Goal: Task Accomplishment & Management: Manage account settings

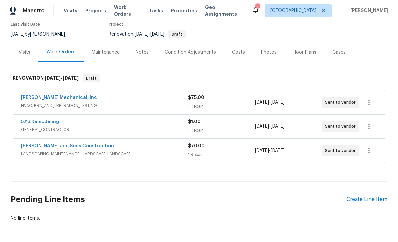
scroll to position [61, 0]
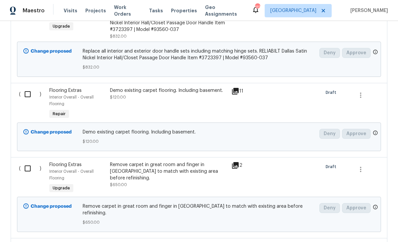
scroll to position [401, 0]
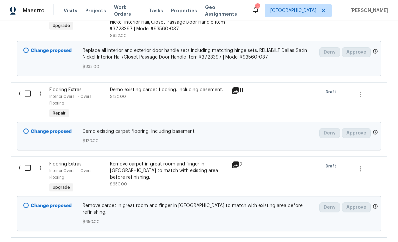
click at [31, 94] on input "checkbox" at bounding box center [30, 94] width 19 height 14
checkbox input "true"
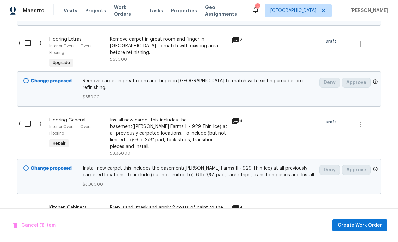
scroll to position [529, 0]
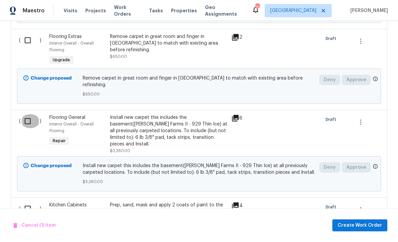
click at [32, 116] on input "checkbox" at bounding box center [30, 121] width 19 height 14
checkbox input "true"
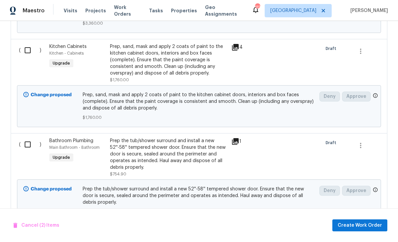
scroll to position [687, 0]
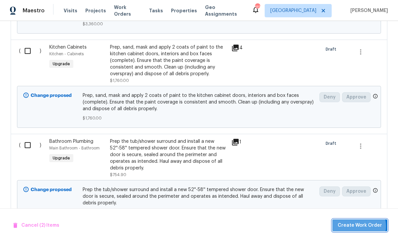
click at [359, 227] on span "Create Work Order" at bounding box center [360, 226] width 44 height 8
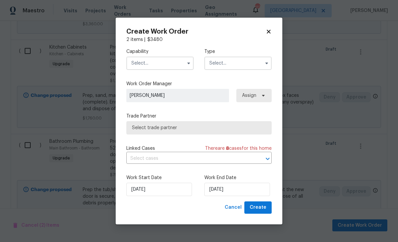
click at [144, 60] on input "text" at bounding box center [159, 63] width 67 height 13
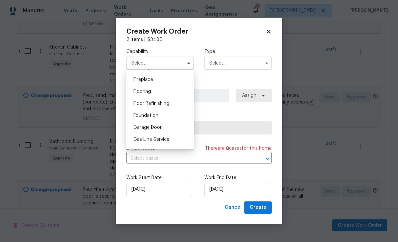
scroll to position [245, 0]
click at [142, 101] on span "Floor Refinishing" at bounding box center [151, 103] width 36 height 5
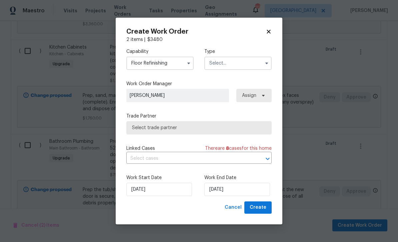
click at [160, 64] on input "Floor Refinishing" at bounding box center [159, 63] width 67 height 13
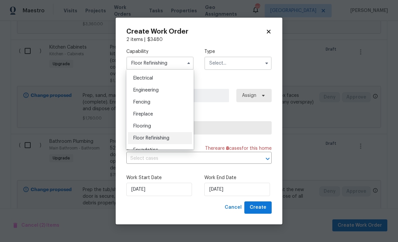
scroll to position [227, 0]
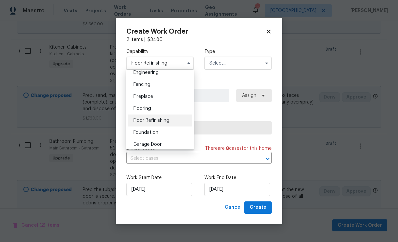
click at [141, 107] on span "Flooring" at bounding box center [142, 108] width 18 height 5
type input "Flooring"
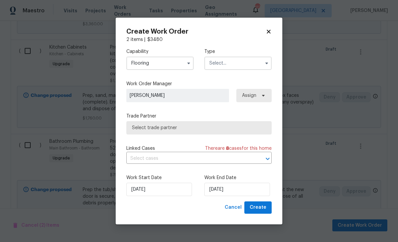
click at [251, 62] on input "text" at bounding box center [237, 63] width 67 height 13
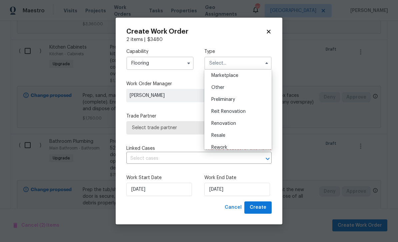
scroll to position [123, 0]
click at [248, 124] on div "Renovation" at bounding box center [238, 123] width 64 height 12
type input "Renovation"
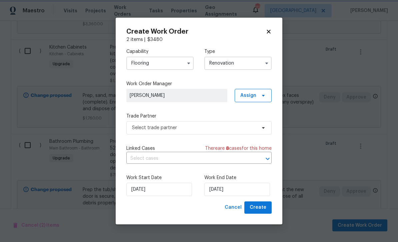
scroll to position [0, 0]
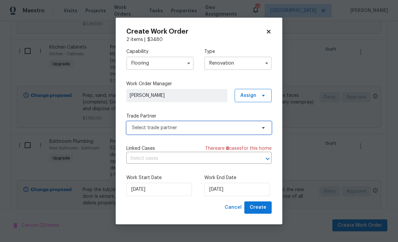
click at [249, 125] on span "Select trade partner" at bounding box center [194, 128] width 124 height 7
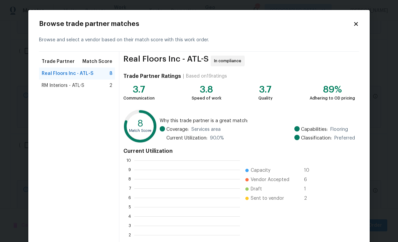
scroll to position [1, 1]
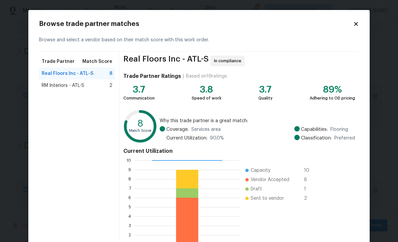
click at [52, 86] on span "RM Interiors - ATL-S" at bounding box center [63, 85] width 43 height 7
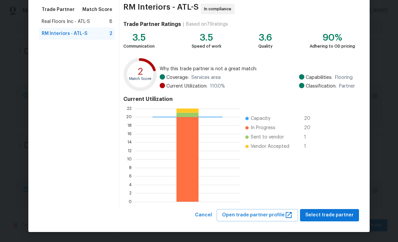
scroll to position [52, 0]
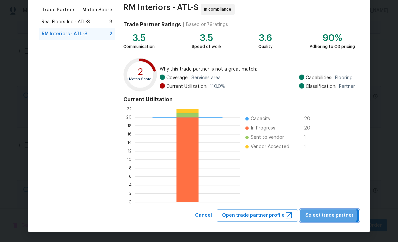
click at [332, 216] on span "Select trade partner" at bounding box center [329, 216] width 48 height 8
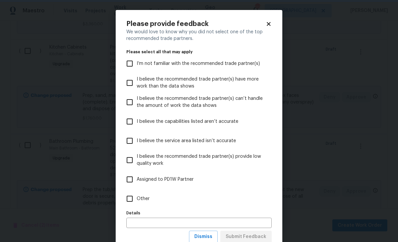
scroll to position [0, 0]
click at [130, 199] on input "Other" at bounding box center [130, 199] width 14 height 14
checkbox input "true"
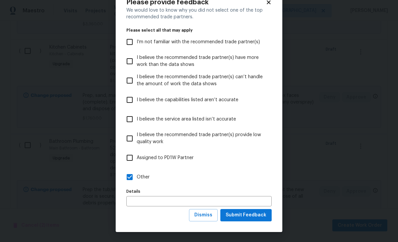
scroll to position [22, 0]
click at [257, 215] on span "Submit Feedback" at bounding box center [246, 215] width 41 height 8
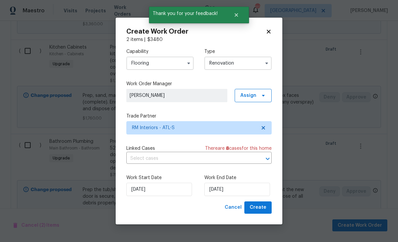
scroll to position [0, 0]
click at [256, 191] on input "[DATE]" at bounding box center [237, 189] width 66 height 13
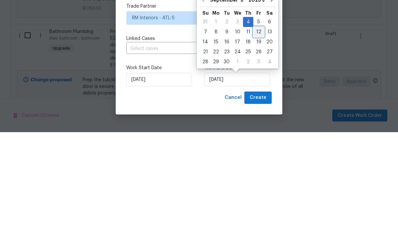
click at [256, 137] on div "12" at bounding box center [258, 141] width 11 height 9
type input "[DATE]"
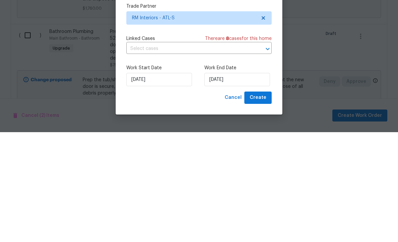
scroll to position [21, 0]
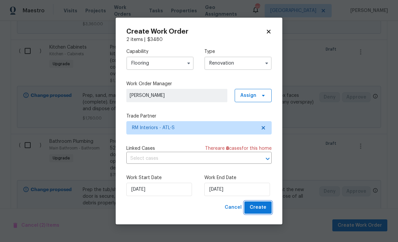
click at [264, 209] on span "Create" at bounding box center [258, 208] width 17 height 8
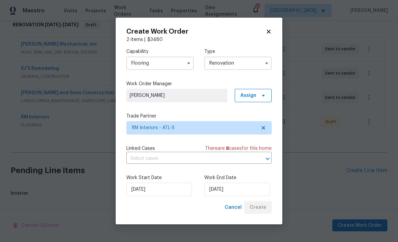
scroll to position [90, 0]
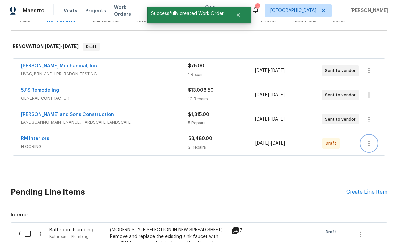
click at [371, 140] on icon "button" at bounding box center [369, 144] width 8 height 8
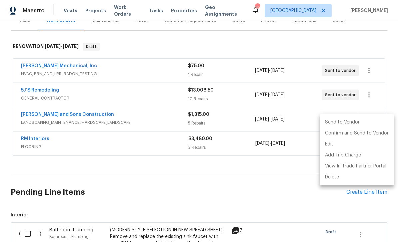
click at [361, 122] on li "Send to Vendor" at bounding box center [357, 122] width 74 height 11
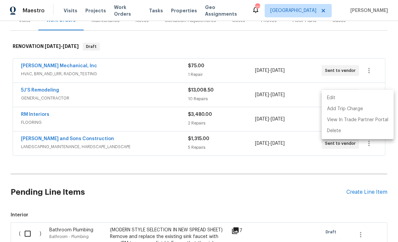
click at [289, 172] on div at bounding box center [199, 121] width 398 height 242
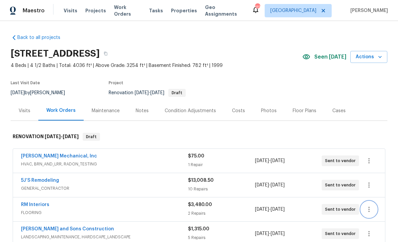
scroll to position [0, 0]
click at [108, 52] on icon "button" at bounding box center [106, 54] width 4 height 4
click at [143, 111] on div "Notes" at bounding box center [142, 111] width 13 height 7
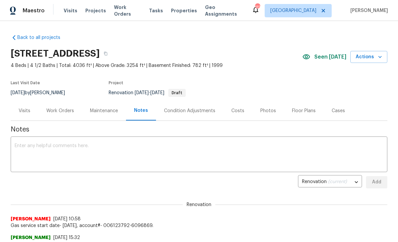
click at [24, 149] on textarea at bounding box center [199, 155] width 369 height 23
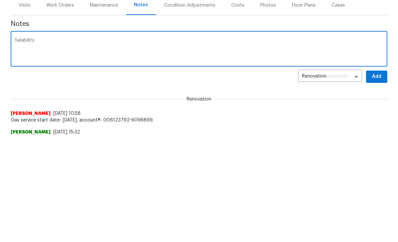
paste textarea "https://opendoor.enterprise.slack.com/archives/C02LGTRN7JT/p1756960655661029"
type textarea "Salability https://opendoor.enterprise.slack.com/archives/C02LGTRN7JT/p17569606…"
click at [376, 178] on span "Add" at bounding box center [376, 182] width 11 height 8
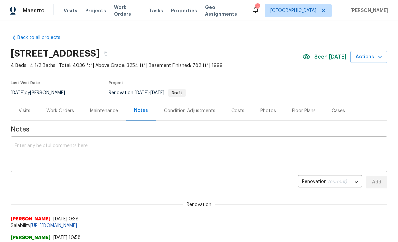
click at [28, 146] on textarea at bounding box center [199, 155] width 369 height 23
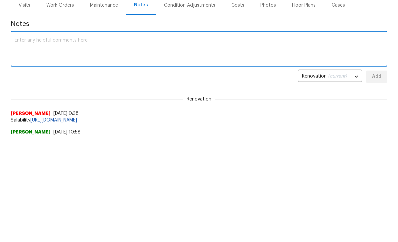
paste textarea "- 1. Wipe down exterior doors and trim. 2. Clean out all exterior light fixture…"
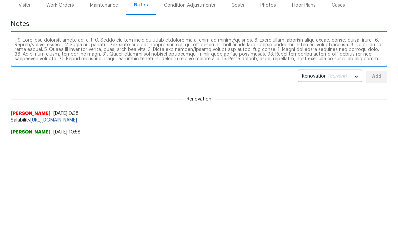
scroll to position [126, 0]
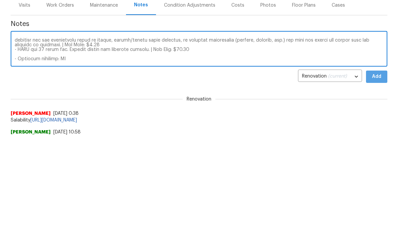
type textarea "- 1. Wipe down exterior doors and trim. 2. Clean out all exterior light fixture…"
click at [379, 178] on span "Add" at bounding box center [376, 182] width 11 height 8
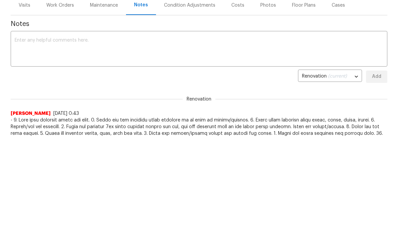
scroll to position [0, 0]
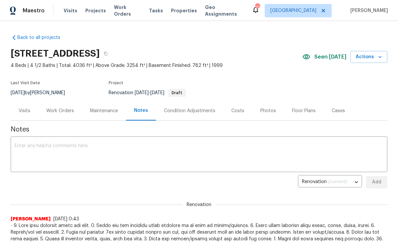
click at [27, 147] on textarea at bounding box center [199, 155] width 369 height 23
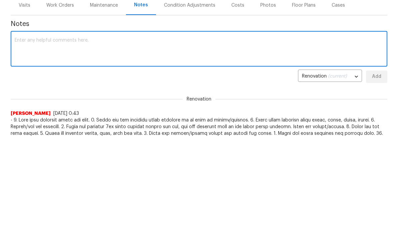
paste textarea "https://opendoor.enterprise.slack.com/archives/CAQ4JGMNK/p1756960060667049"
click at [15, 144] on textarea "https://opendoor.enterprise.slack.com/archives/CAQ4JGMNK/p1756960060667049" at bounding box center [199, 155] width 369 height 23
type textarea "Work escalation link to renovation https://opendoor.enterprise.slack.com/archiv…"
click at [378, 178] on span "Add" at bounding box center [376, 182] width 11 height 8
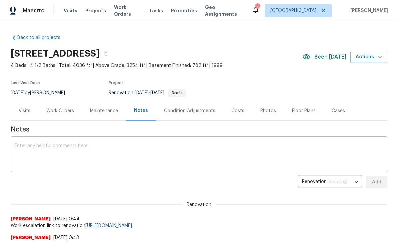
click at [37, 146] on textarea at bounding box center [199, 155] width 369 height 23
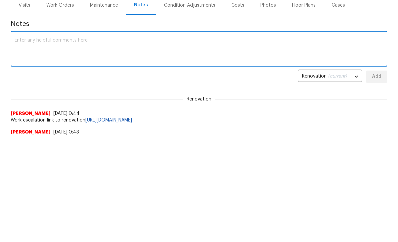
paste textarea "New Change Order Escalation Request in Atlanta - Requester: T-Payne - HPM: T-Pa…"
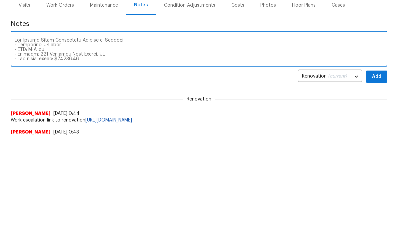
scroll to position [135, 0]
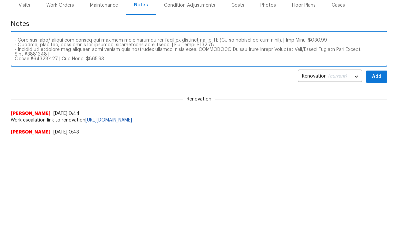
type textarea "New Change Order Escalation Request in Atlanta - Requester: T-Payne - HPM: T-Pa…"
click at [375, 178] on span "Add" at bounding box center [376, 182] width 11 height 8
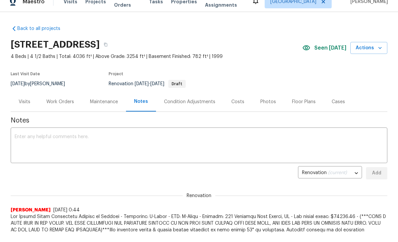
scroll to position [0, 0]
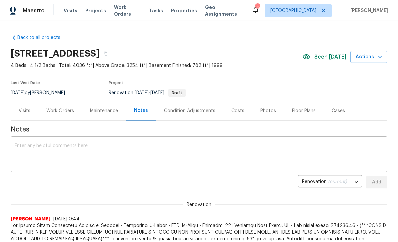
click at [101, 111] on div "Maintenance" at bounding box center [104, 111] width 28 height 7
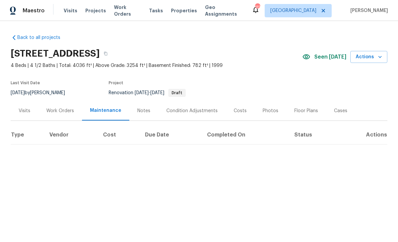
click at [143, 111] on div "Notes" at bounding box center [143, 111] width 13 height 7
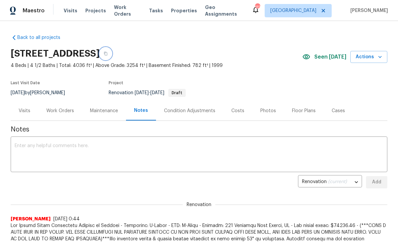
click at [108, 54] on icon "button" at bounding box center [106, 54] width 4 height 4
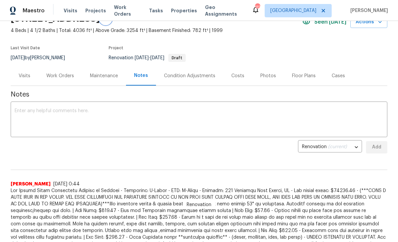
scroll to position [39, 0]
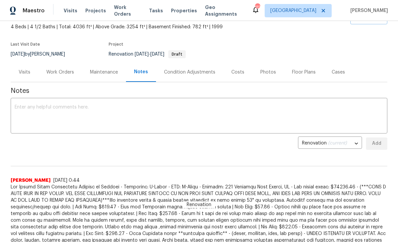
click at [28, 105] on textarea at bounding box center [199, 116] width 369 height 23
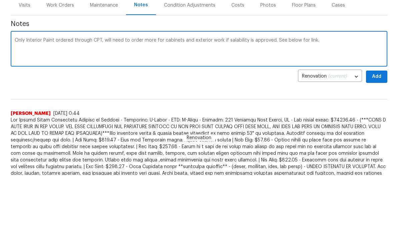
type textarea "Only Interior Paint ordered through CPT, will need to order more for cabinets a…"
click at [376, 140] on span "Add" at bounding box center [376, 144] width 11 height 8
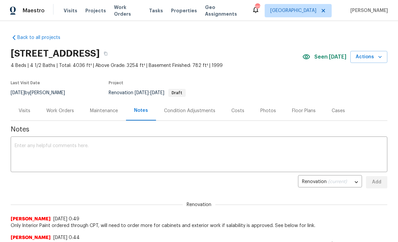
scroll to position [0, 0]
click at [57, 111] on div "Work Orders" at bounding box center [60, 111] width 28 height 7
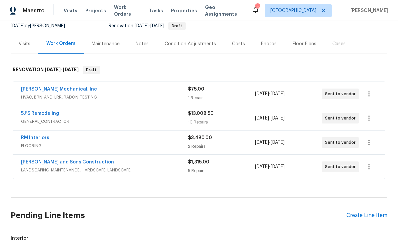
scroll to position [76, 0]
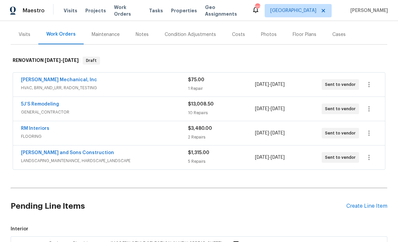
click at [35, 78] on link "JH Martin Mechanical, Inc" at bounding box center [59, 80] width 76 height 5
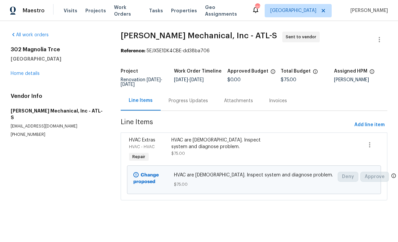
click at [146, 144] on div "HVAC - HVAC" at bounding box center [148, 147] width 38 height 7
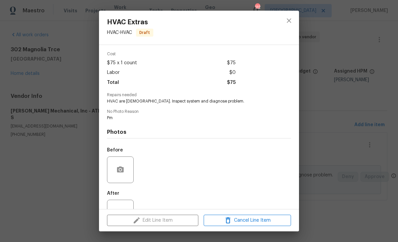
scroll to position [45, 0]
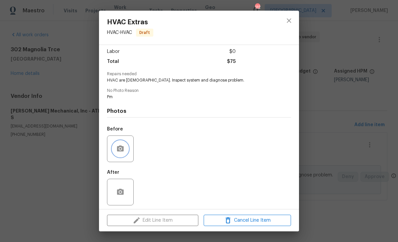
click at [121, 149] on icon "button" at bounding box center [120, 149] width 7 height 6
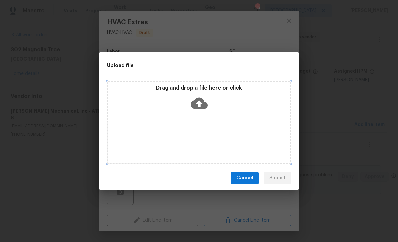
click at [265, 133] on div "Drag and drop a file here or click" at bounding box center [199, 122] width 184 height 83
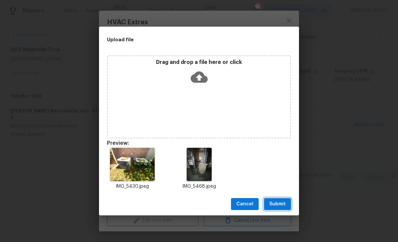
click at [282, 205] on span "Submit" at bounding box center [277, 204] width 16 height 8
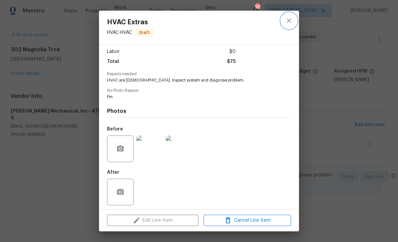
click at [289, 19] on icon "close" at bounding box center [289, 21] width 8 height 8
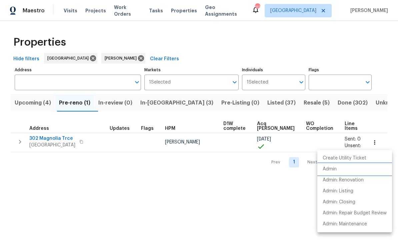
click at [333, 171] on p "Admin" at bounding box center [330, 169] width 14 height 7
click at [20, 143] on div at bounding box center [199, 121] width 398 height 242
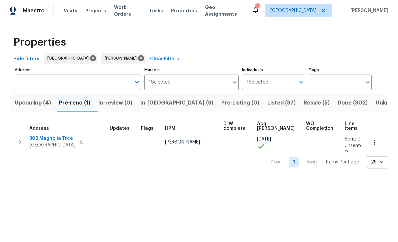
click at [79, 143] on icon "button" at bounding box center [81, 142] width 4 height 4
click at [19, 143] on icon "button" at bounding box center [20, 142] width 8 height 8
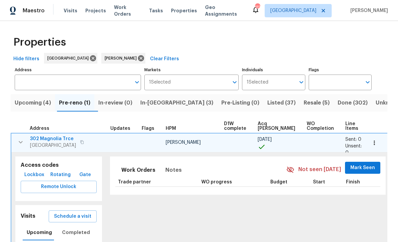
click at [33, 175] on span "Lockbox" at bounding box center [34, 175] width 20 height 8
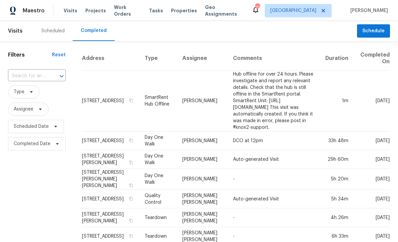
click at [49, 30] on div "Scheduled" at bounding box center [52, 31] width 23 height 7
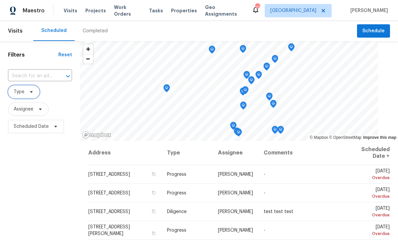
click at [31, 93] on icon at bounding box center [31, 92] width 3 height 2
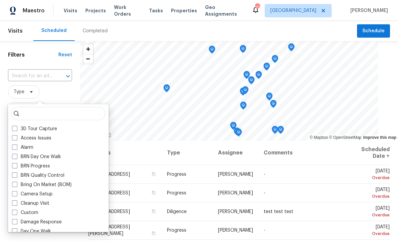
click at [59, 91] on span "Type" at bounding box center [40, 91] width 64 height 13
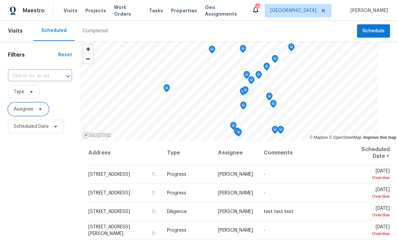
click at [43, 110] on icon at bounding box center [40, 109] width 5 height 5
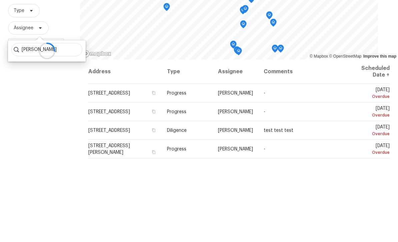
type input "Tyler payne"
click at [18, 128] on icon at bounding box center [16, 130] width 5 height 5
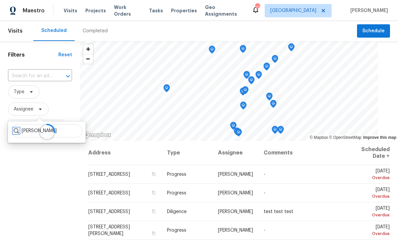
click at [17, 128] on icon at bounding box center [16, 130] width 5 height 5
click at [64, 122] on div at bounding box center [47, 132] width 78 height 21
click at [35, 144] on div "Filters Reset ​ Type Assignee Scheduled Date" at bounding box center [40, 188] width 80 height 294
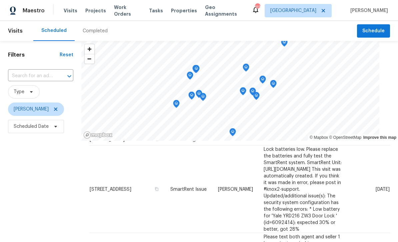
scroll to position [42, 0]
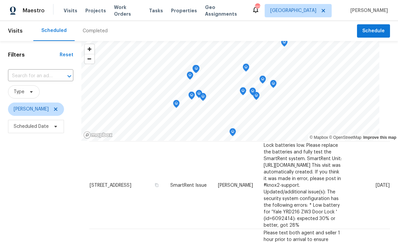
click at [0, 0] on icon at bounding box center [0, 0] width 0 height 0
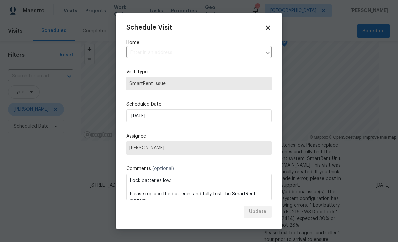
type input "[STREET_ADDRESS]"
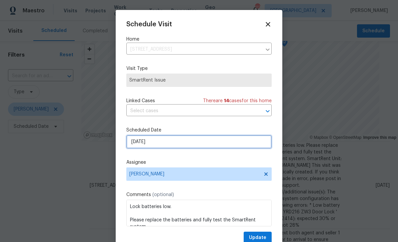
click at [249, 143] on input "[DATE]" at bounding box center [198, 141] width 145 height 13
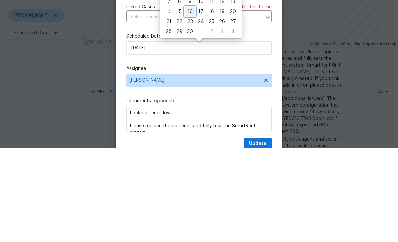
click at [192, 101] on div "16" at bounding box center [190, 105] width 11 height 9
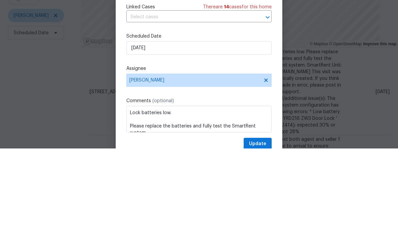
scroll to position [21, 0]
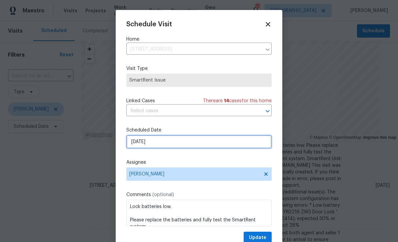
click at [237, 143] on input "[DATE]" at bounding box center [198, 141] width 145 height 13
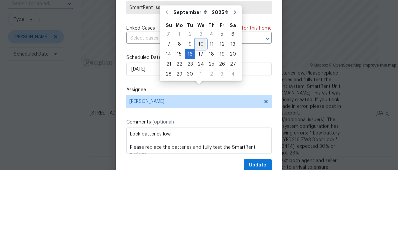
click at [201, 112] on div "10" at bounding box center [200, 116] width 11 height 9
type input "[DATE]"
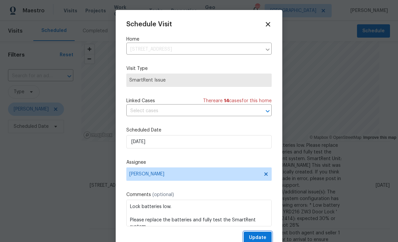
click at [263, 237] on span "Update" at bounding box center [257, 238] width 17 height 8
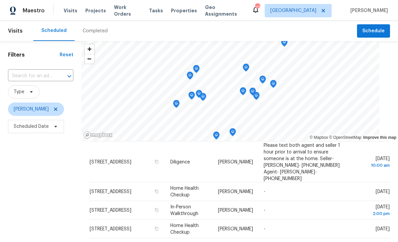
click at [0, 0] on icon at bounding box center [0, 0] width 0 height 0
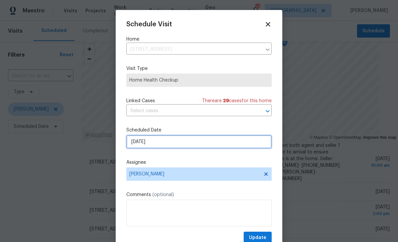
click at [240, 140] on input "[DATE]" at bounding box center [198, 141] width 145 height 13
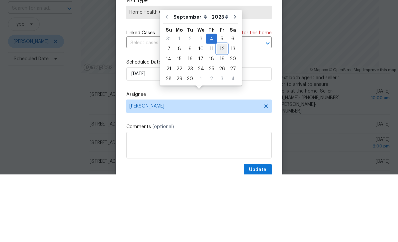
click at [222, 112] on div "12" at bounding box center [222, 116] width 11 height 9
type input "[DATE]"
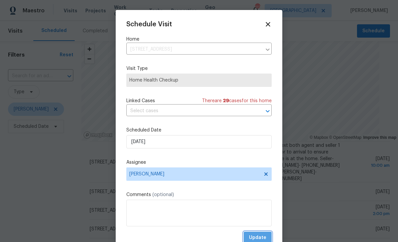
click at [266, 236] on span "Update" at bounding box center [257, 238] width 17 height 8
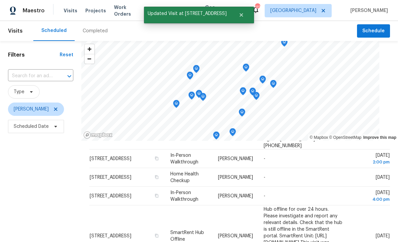
scroll to position [78, 0]
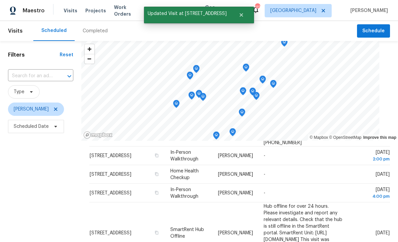
click at [0, 0] on icon at bounding box center [0, 0] width 0 height 0
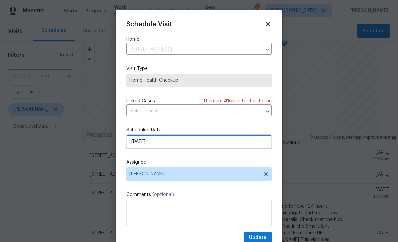
click at [250, 144] on input "[DATE]" at bounding box center [198, 141] width 145 height 13
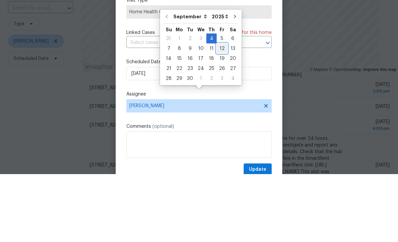
click at [219, 112] on div "12" at bounding box center [222, 116] width 11 height 9
type input "[DATE]"
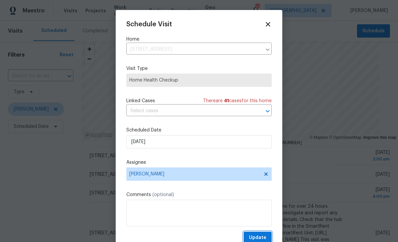
click at [264, 237] on span "Update" at bounding box center [257, 238] width 17 height 8
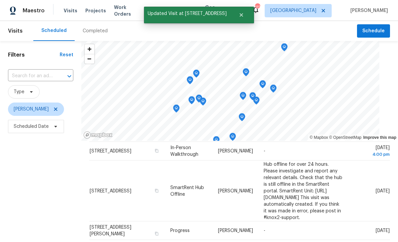
scroll to position [103, 0]
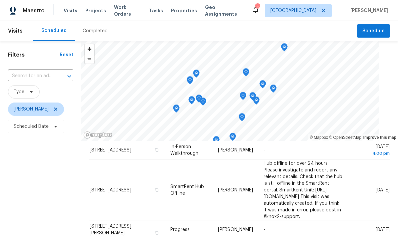
click at [0, 0] on icon at bounding box center [0, 0] width 0 height 0
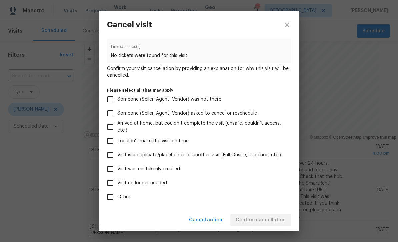
scroll to position [34, 0]
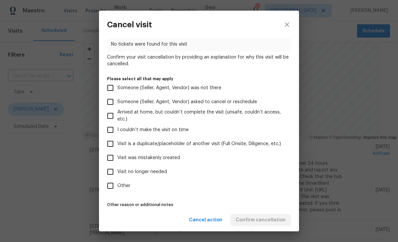
click at [111, 174] on input "Visit no longer needed" at bounding box center [110, 172] width 14 height 14
checkbox input "true"
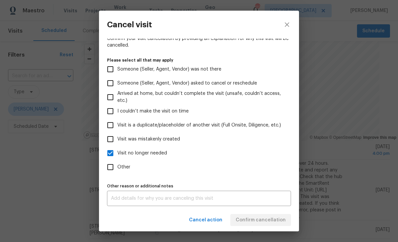
scroll to position [55, 0]
click at [111, 165] on input "Other" at bounding box center [110, 167] width 14 height 14
checkbox input "true"
click at [125, 199] on textarea at bounding box center [199, 198] width 176 height 5
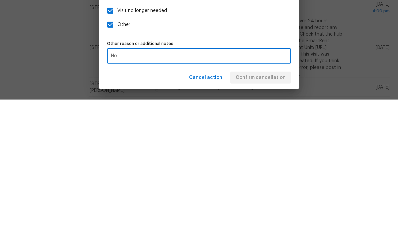
type textarea "N"
type textarea "Canceled"
click at [267, 160] on label "Other" at bounding box center [194, 167] width 182 height 14
click at [117, 160] on input "Other" at bounding box center [110, 167] width 14 height 14
checkbox input "false"
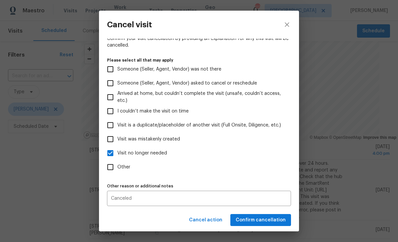
click at [112, 137] on input "Visit was mistakenly created" at bounding box center [110, 139] width 14 height 14
checkbox input "true"
click at [110, 122] on input "Visit is a duplicate/placeholder of another visit (Full Onsite, Diligence, etc.)" at bounding box center [110, 125] width 14 height 14
checkbox input "true"
click at [111, 167] on input "Other" at bounding box center [110, 167] width 14 height 14
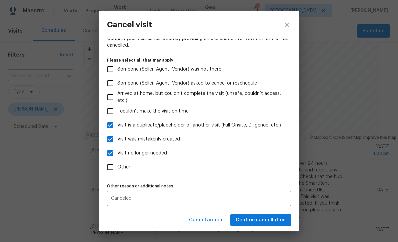
checkbox input "true"
click at [270, 220] on span "Confirm cancellation" at bounding box center [261, 220] width 50 height 8
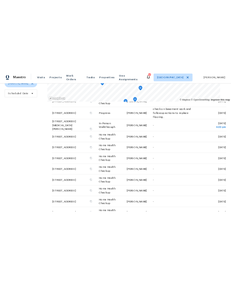
scroll to position [0, 0]
